Goal: Information Seeking & Learning: Understand process/instructions

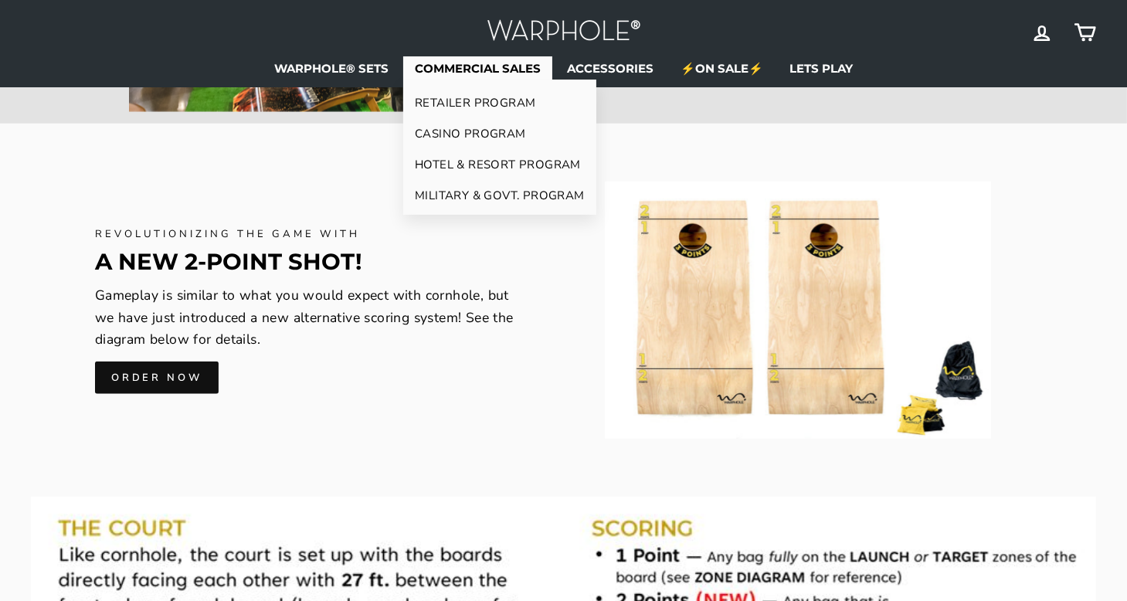
scroll to position [1310, 0]
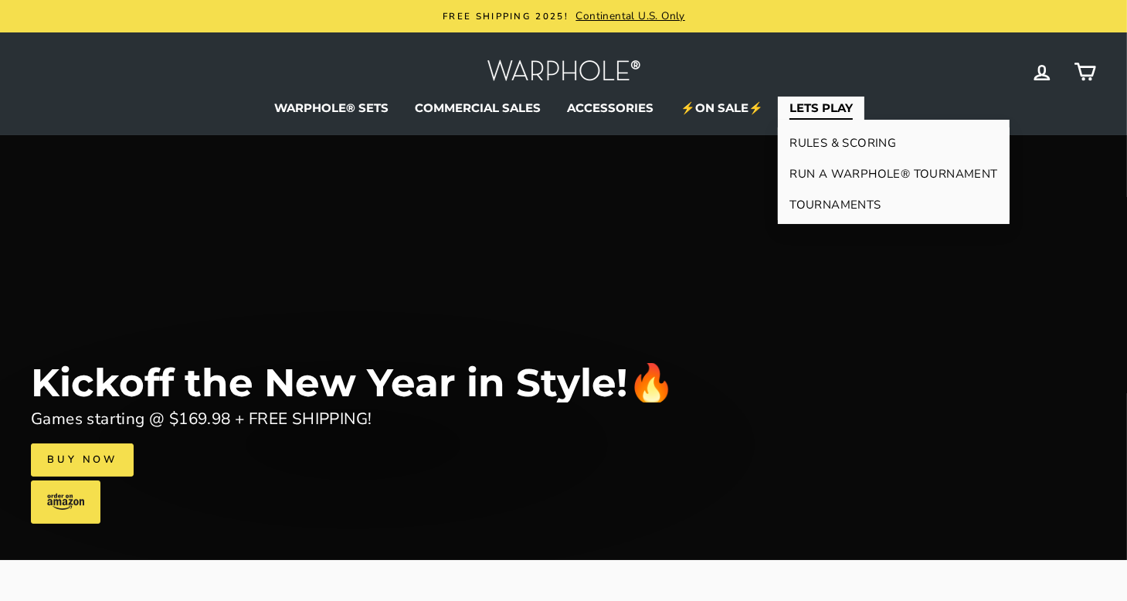
click at [822, 139] on link "RULES & SCORING" at bounding box center [893, 142] width 231 height 31
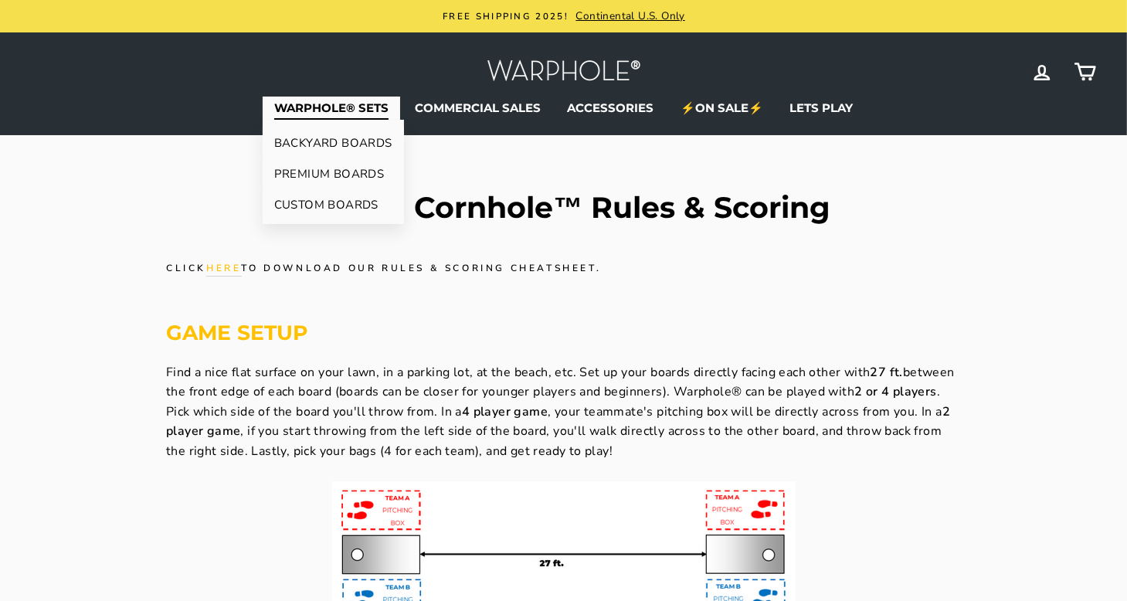
click at [366, 203] on link "CUSTOM BOARDS" at bounding box center [333, 204] width 141 height 31
